Goal: Navigation & Orientation: Find specific page/section

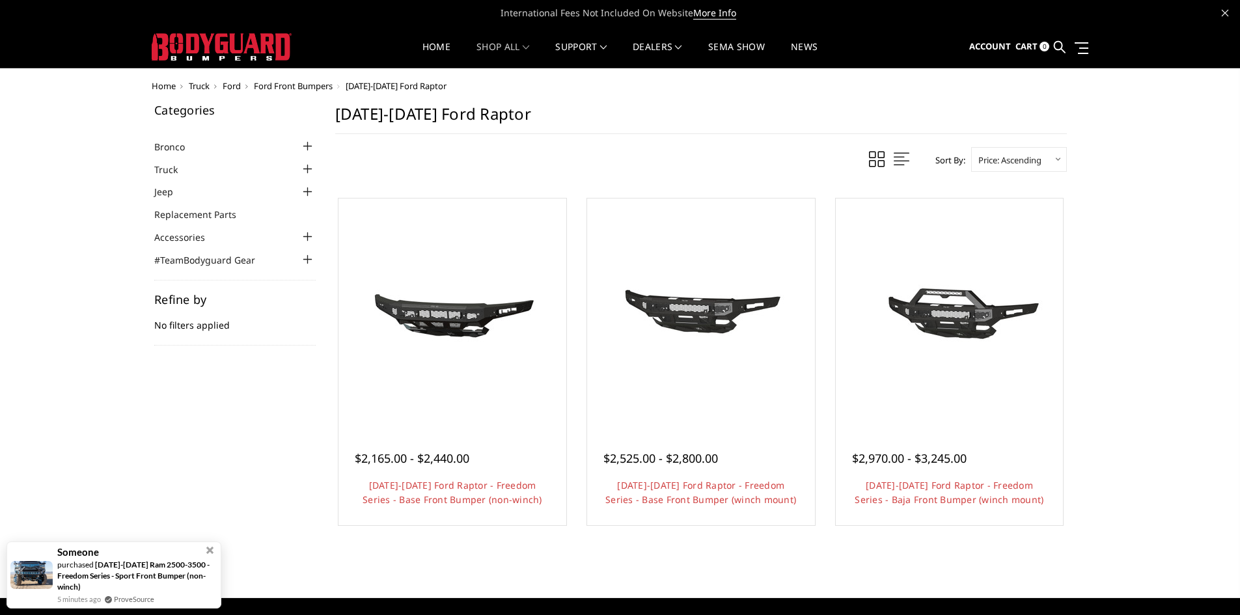
click at [308, 167] on div at bounding box center [308, 169] width 16 height 16
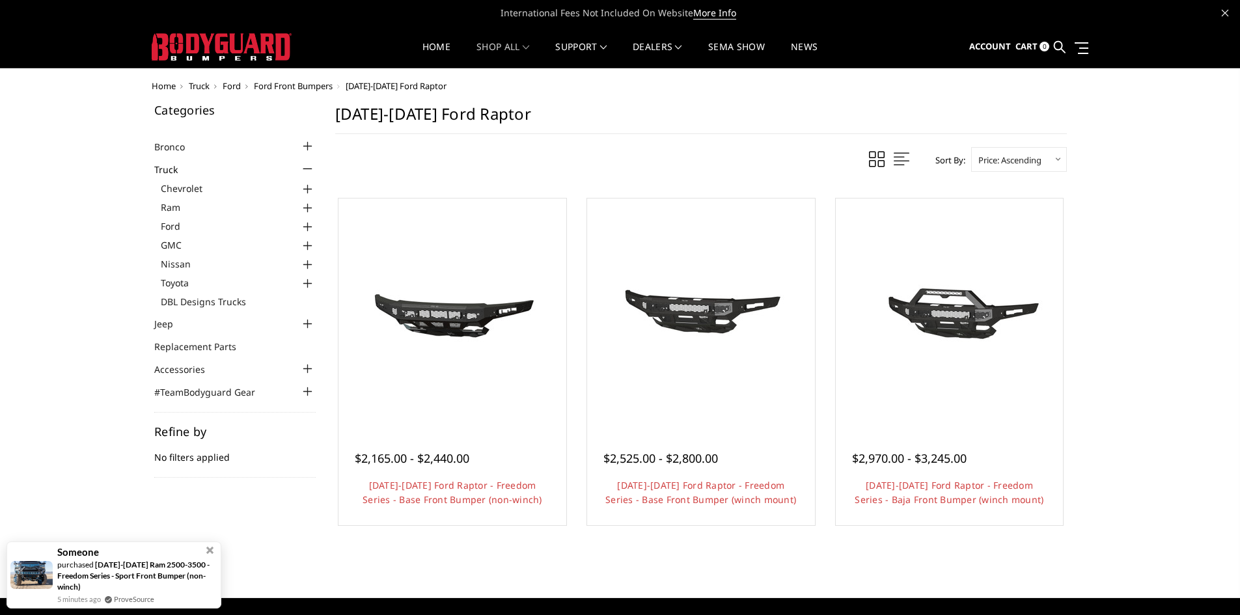
click at [306, 223] on div at bounding box center [308, 227] width 16 height 16
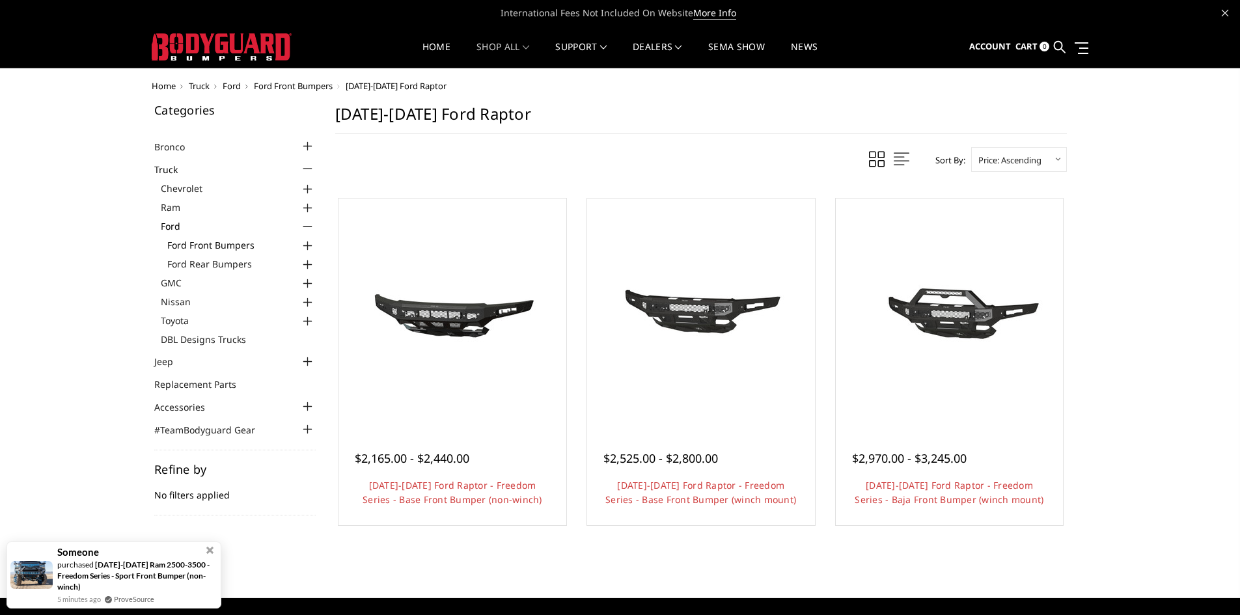
click at [223, 243] on link "Ford Front Bumpers" at bounding box center [241, 245] width 148 height 14
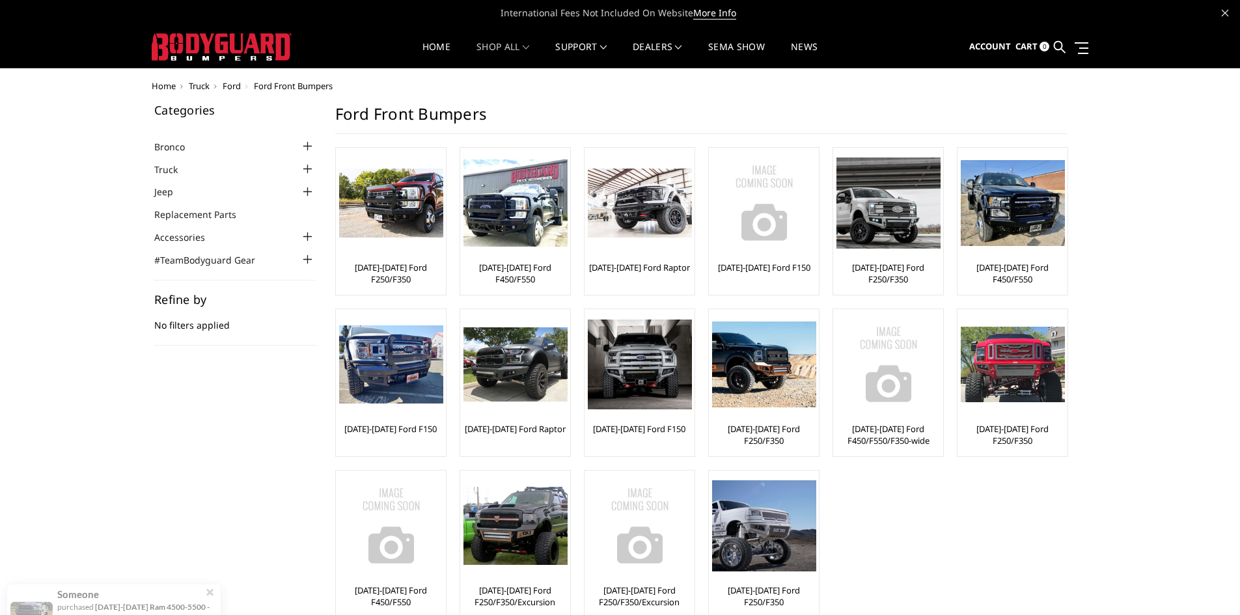
click at [313, 180] on ul "Bronco [DATE]-[DATE] Bronco Front [DATE]-[DATE] Bronco Rear [DATE]-[DATE] Bronc…" at bounding box center [234, 203] width 161 height 128
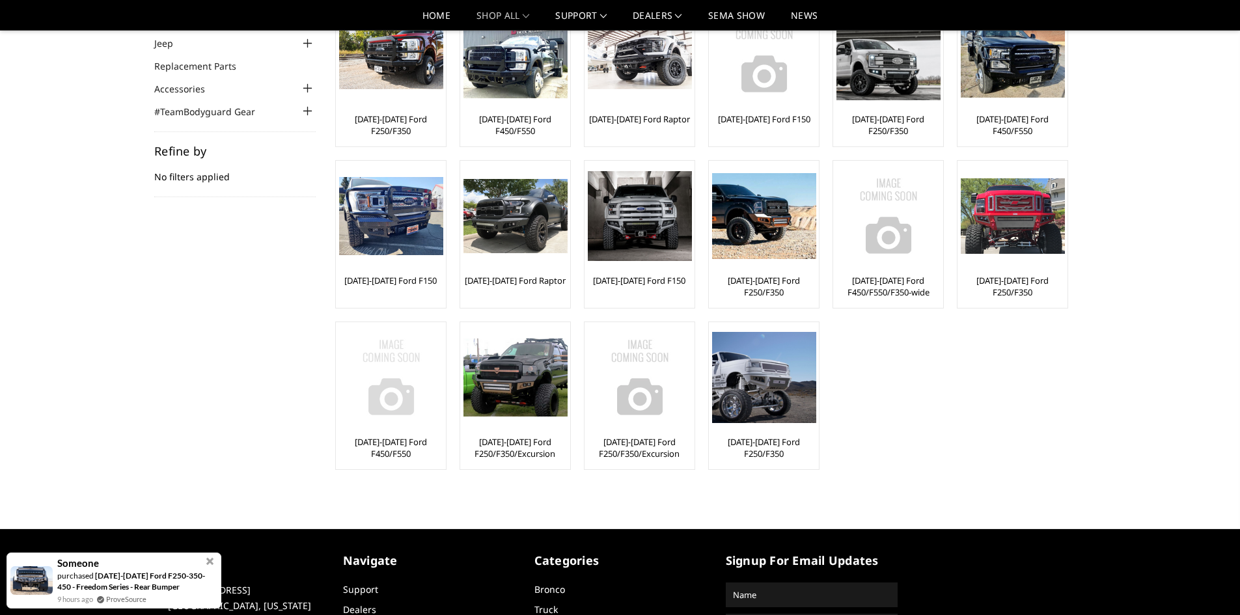
scroll to position [130, 0]
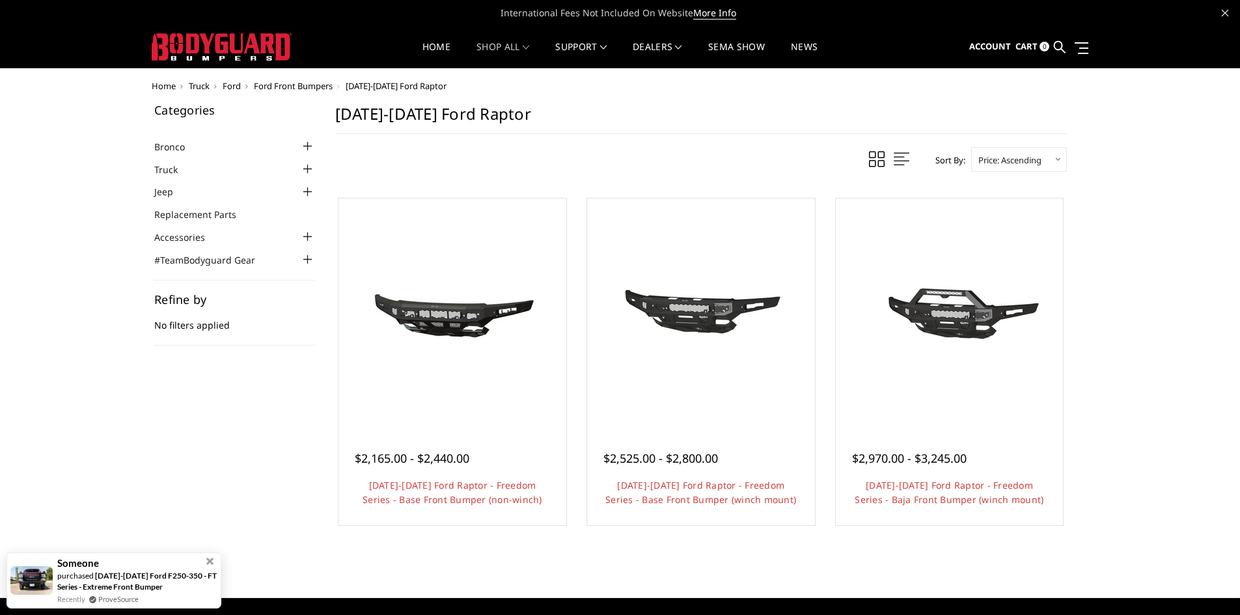
drag, startPoint x: 308, startPoint y: 167, endPoint x: 298, endPoint y: 173, distance: 12.3
click at [308, 167] on div at bounding box center [308, 169] width 16 height 16
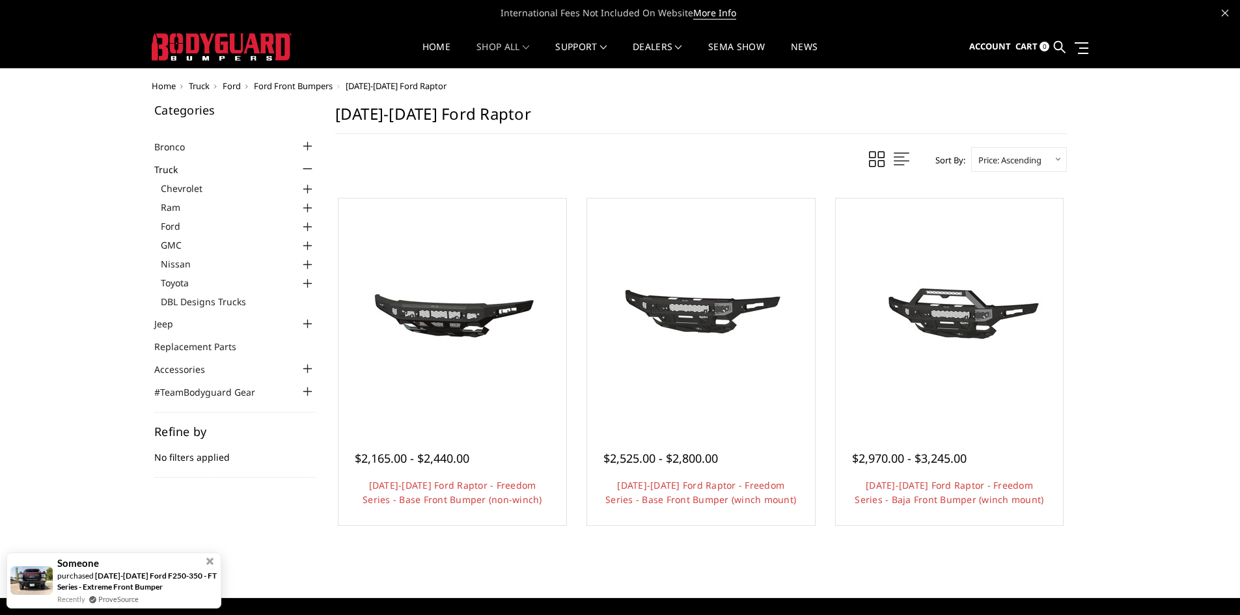
click at [308, 224] on div at bounding box center [308, 227] width 16 height 16
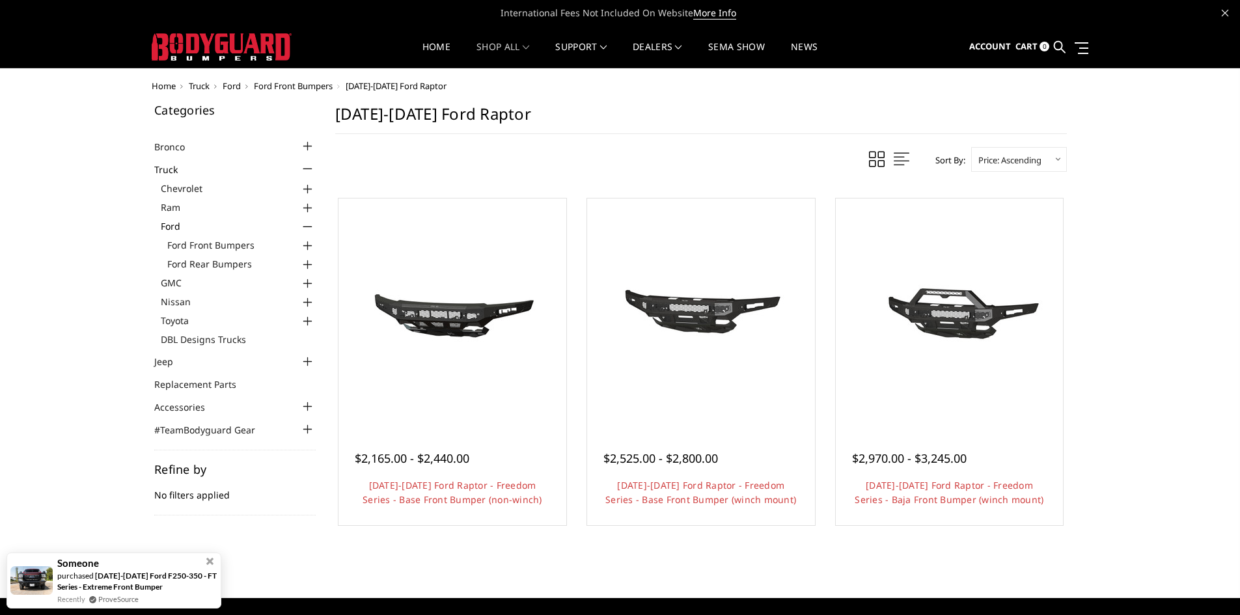
click at [310, 244] on div at bounding box center [308, 246] width 16 height 16
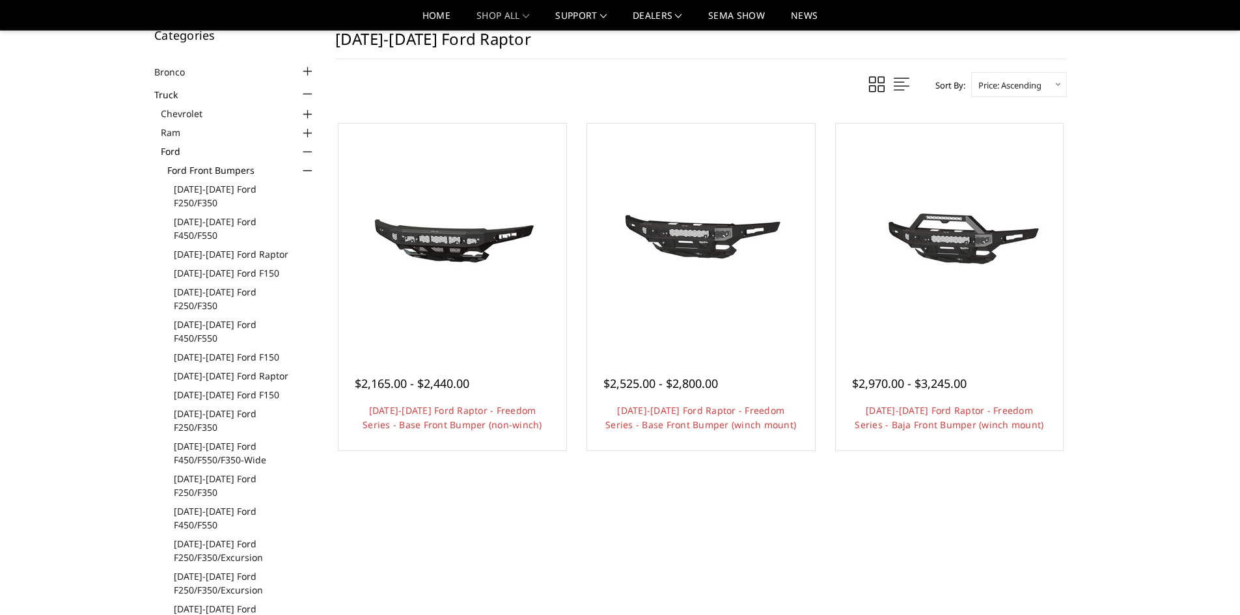
scroll to position [65, 0]
